Goal: Go to known website: Access a specific website the user already knows

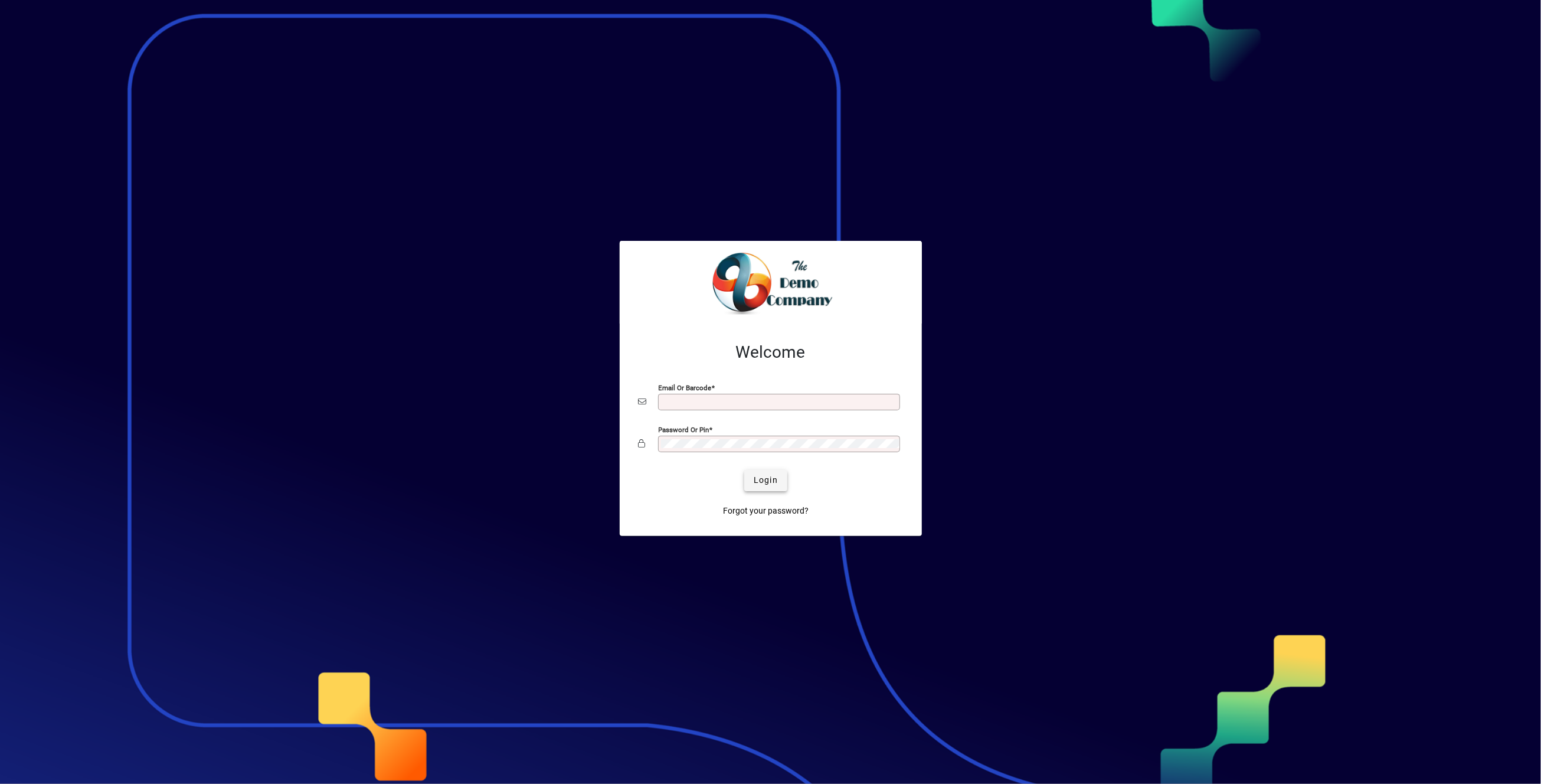
type input "**********"
click at [772, 484] on span "Login" at bounding box center [766, 480] width 24 height 12
